Goal: Transaction & Acquisition: Purchase product/service

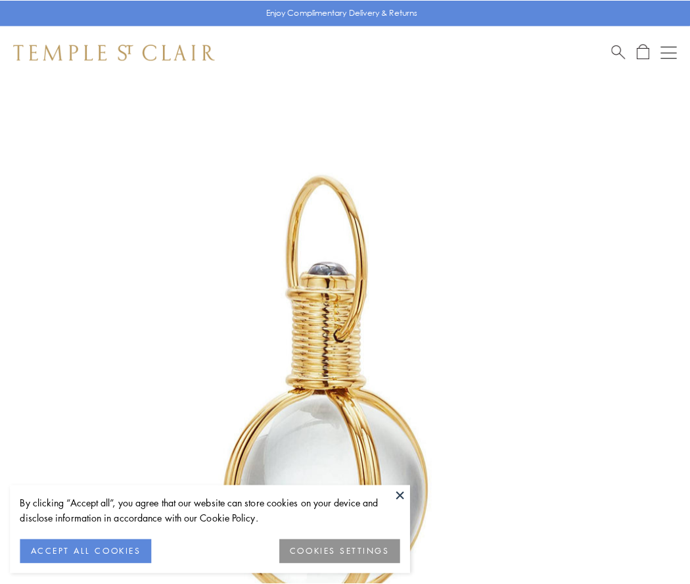
scroll to position [343, 0]
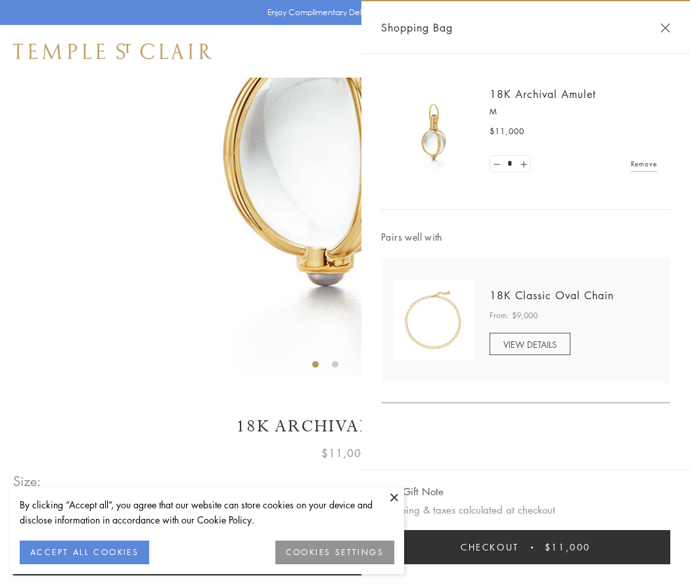
click at [526, 547] on button "Checkout $11,000" at bounding box center [525, 547] width 289 height 34
